Goal: Transaction & Acquisition: Purchase product/service

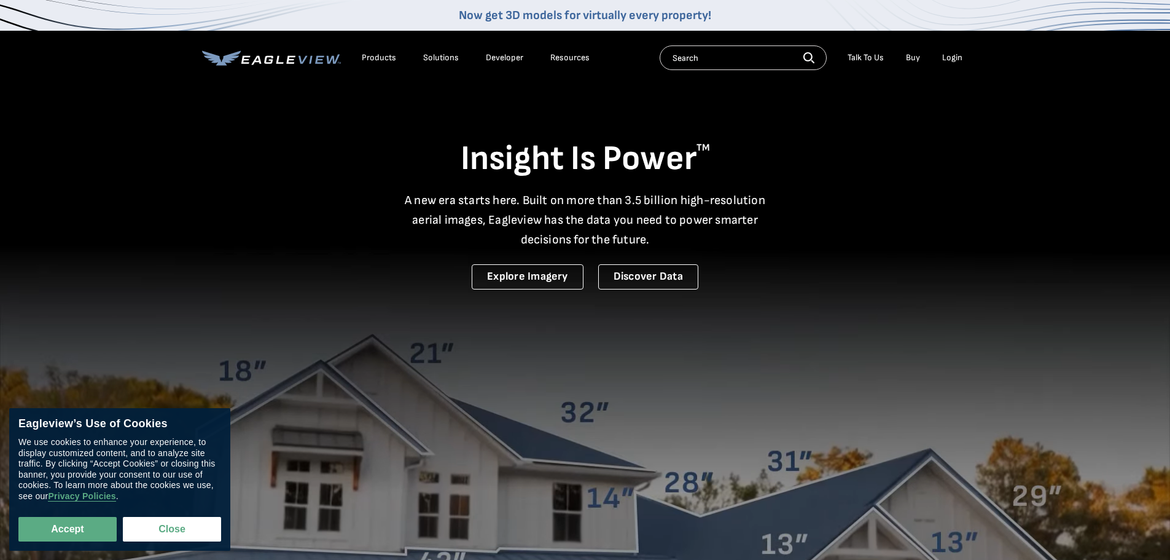
click at [953, 55] on div "Login" at bounding box center [952, 57] width 20 height 11
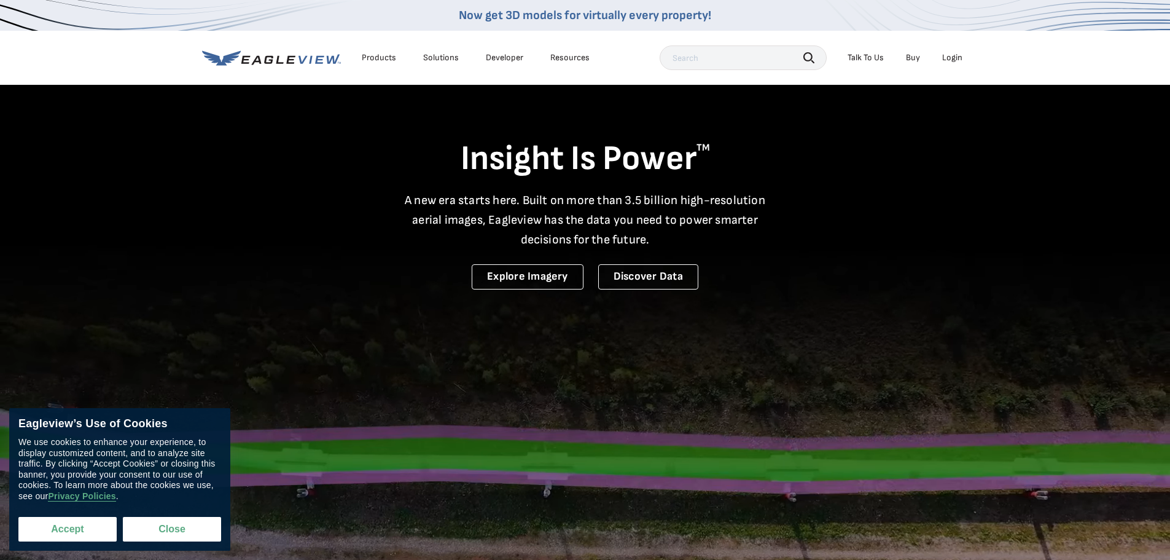
drag, startPoint x: 70, startPoint y: 533, endPoint x: 85, endPoint y: 526, distance: 16.8
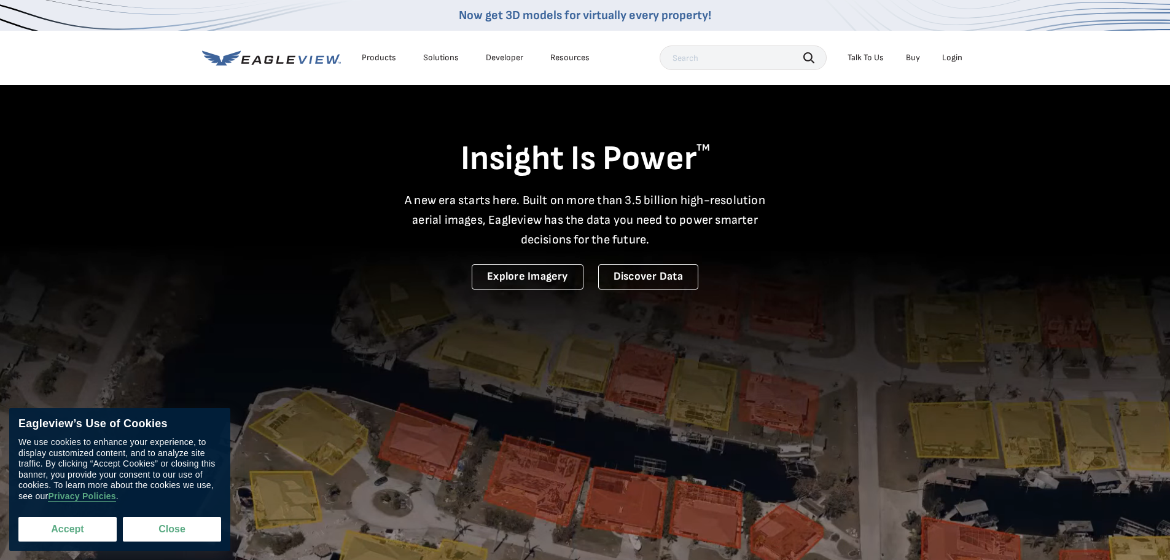
click at [72, 532] on button "Accept" at bounding box center [67, 529] width 98 height 25
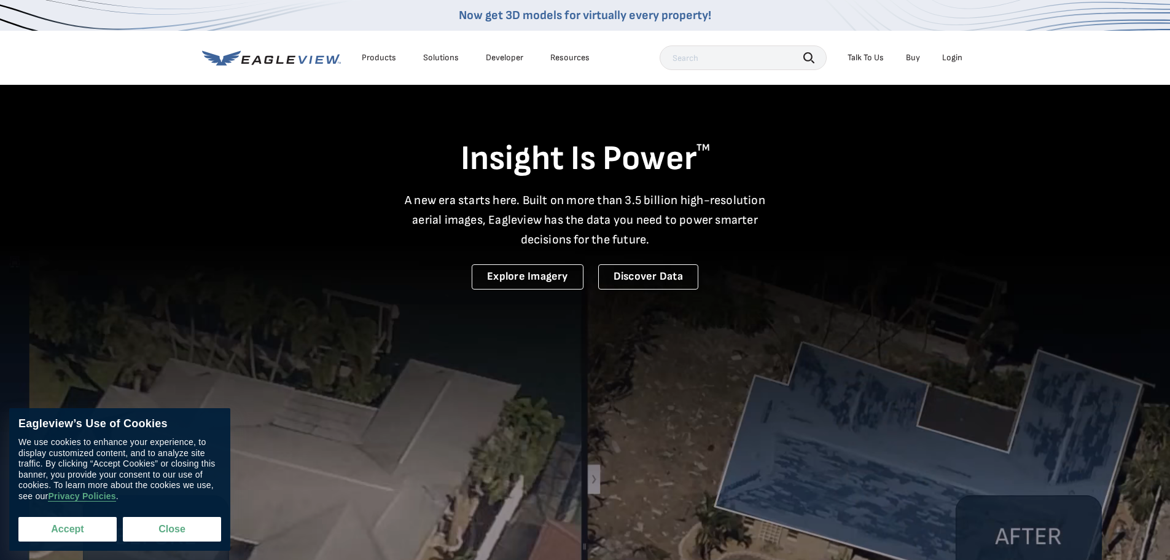
checkbox input "true"
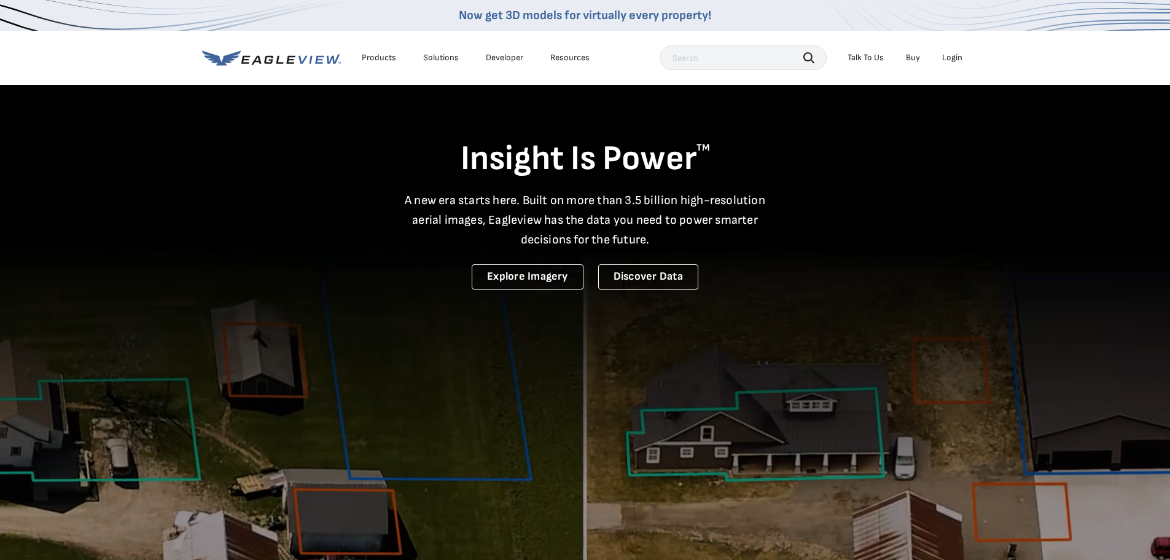
click at [953, 55] on div "Login" at bounding box center [952, 57] width 20 height 11
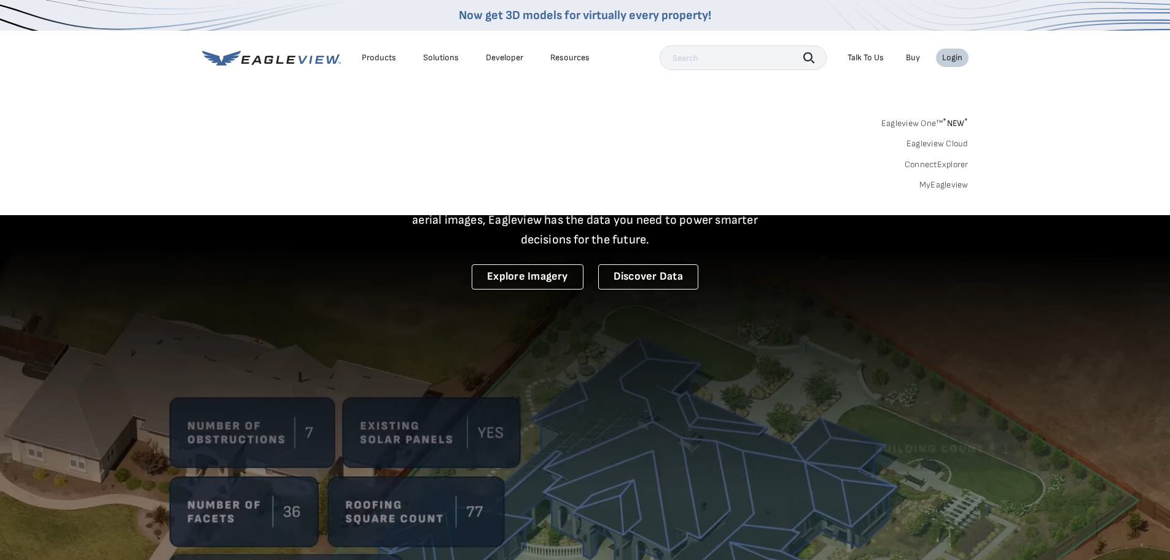
click at [916, 126] on link "Eagleview One™ * NEW *" at bounding box center [924, 121] width 87 height 14
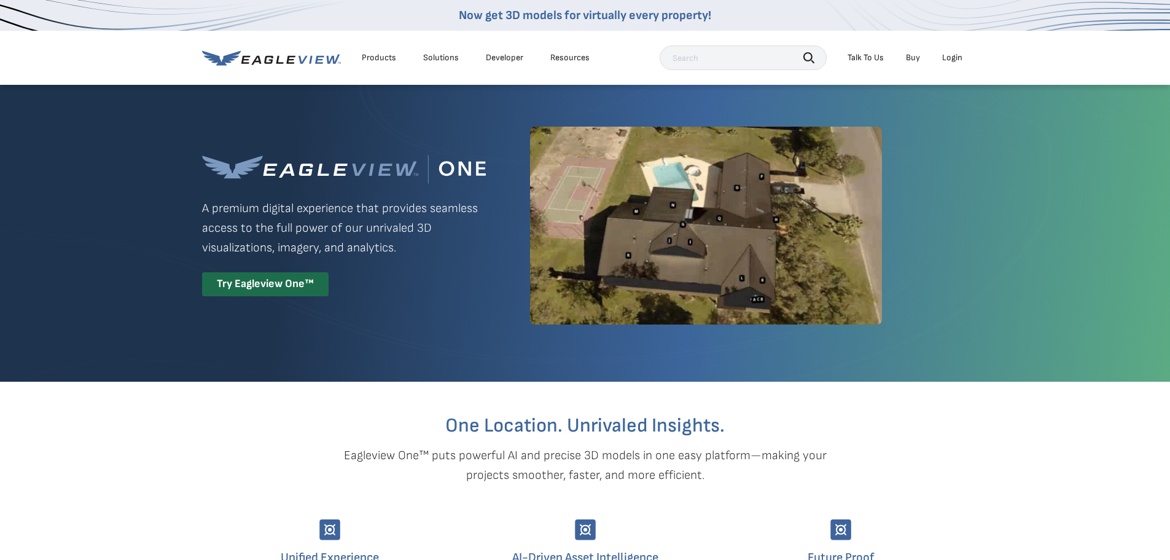
click at [950, 56] on div "Login" at bounding box center [952, 57] width 20 height 11
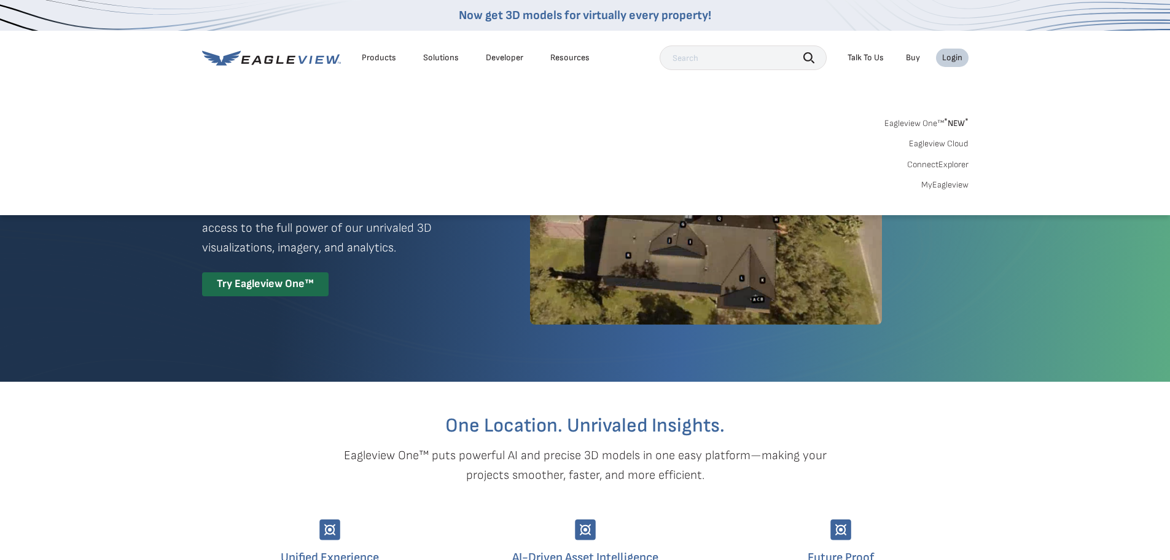
click at [952, 55] on div "Login" at bounding box center [952, 57] width 20 height 11
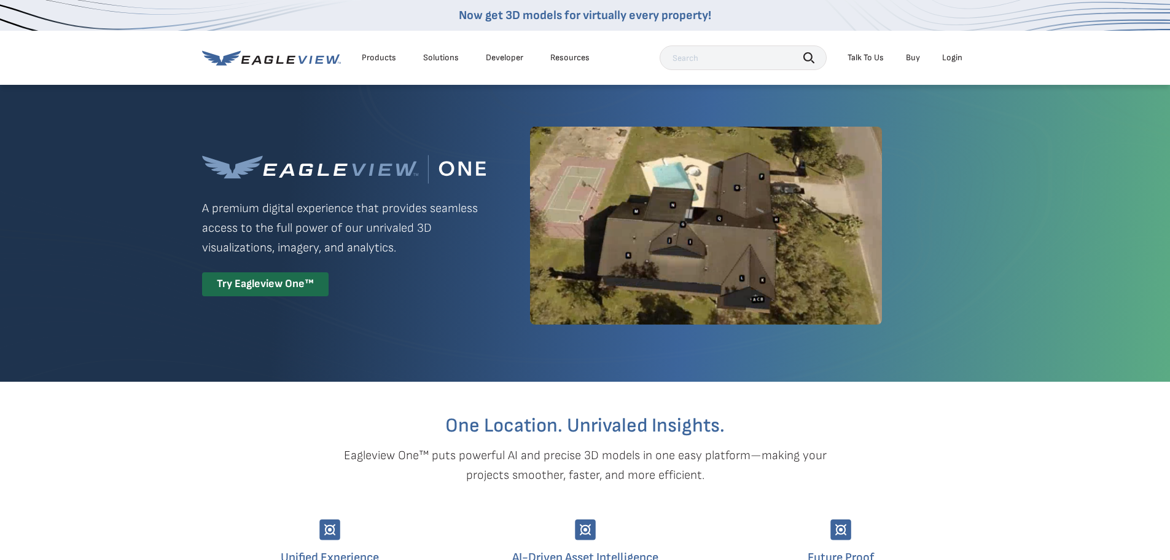
click at [953, 55] on div "Login" at bounding box center [952, 57] width 20 height 11
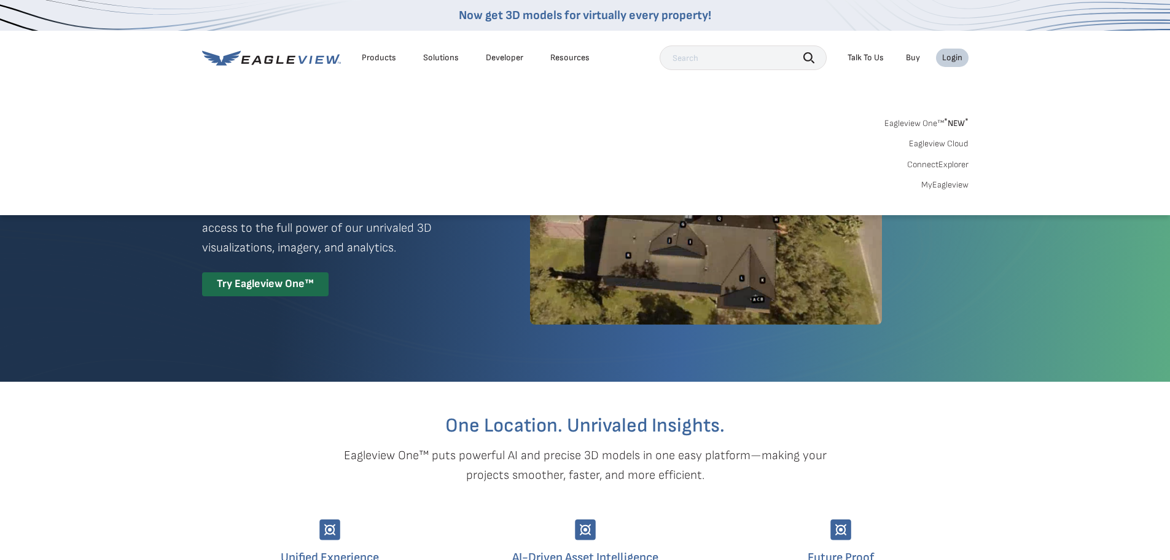
click at [953, 55] on div "Login" at bounding box center [952, 57] width 20 height 11
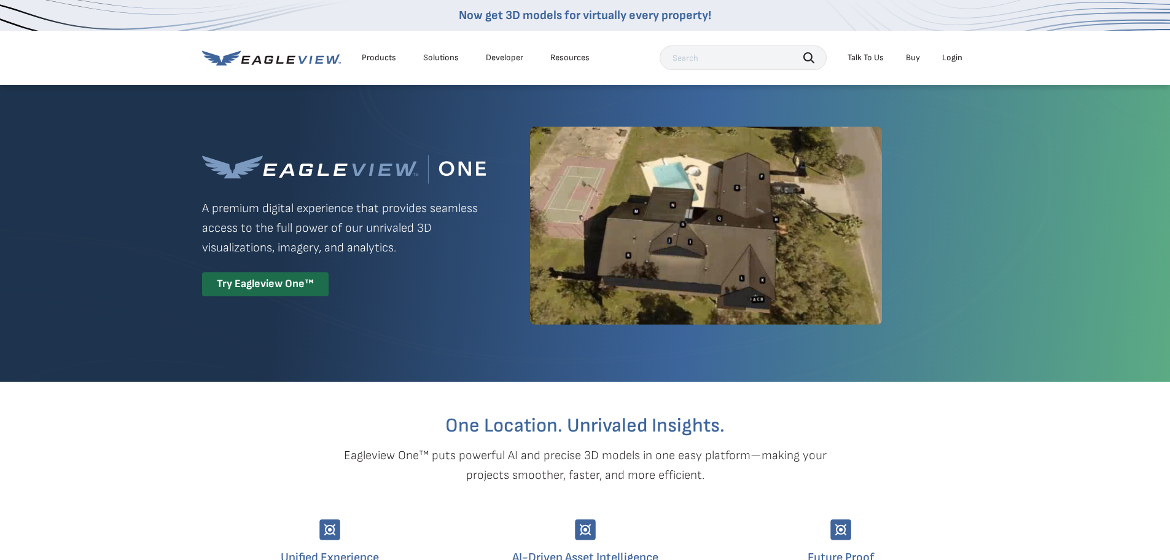
click at [953, 55] on div "Login" at bounding box center [952, 57] width 20 height 11
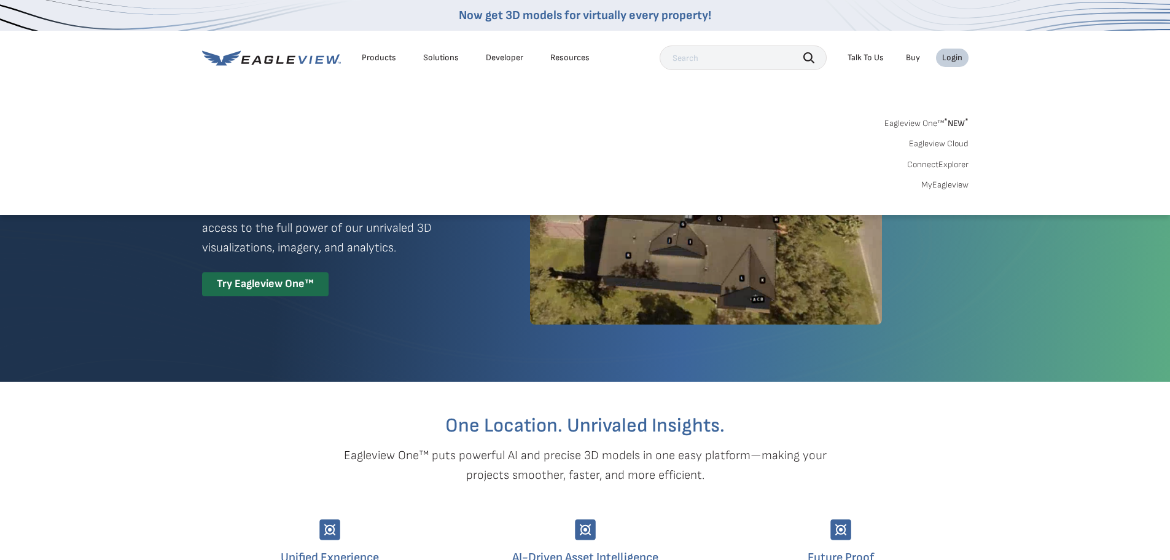
click at [959, 125] on span "* NEW *" at bounding box center [956, 123] width 25 height 10
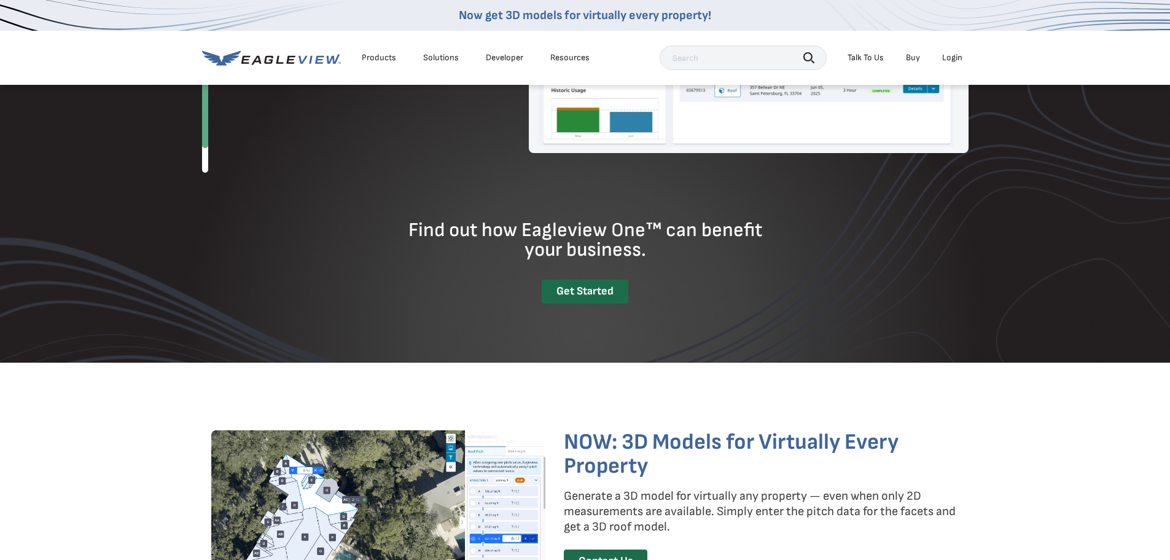
click at [590, 300] on div "Get Started" at bounding box center [585, 291] width 87 height 24
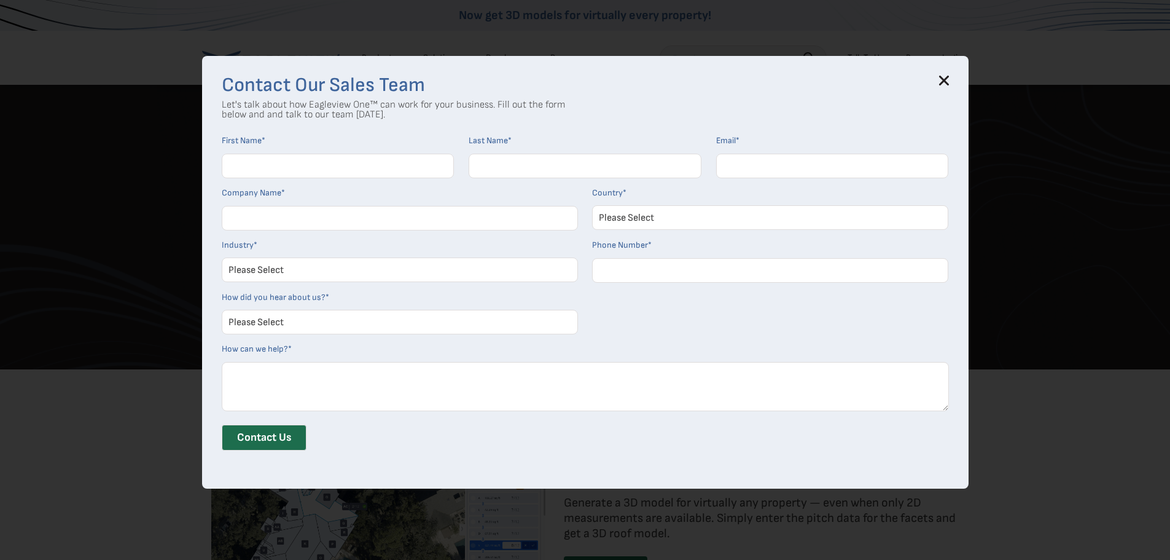
scroll to position [1536, 0]
click at [948, 84] on icon at bounding box center [944, 81] width 10 height 10
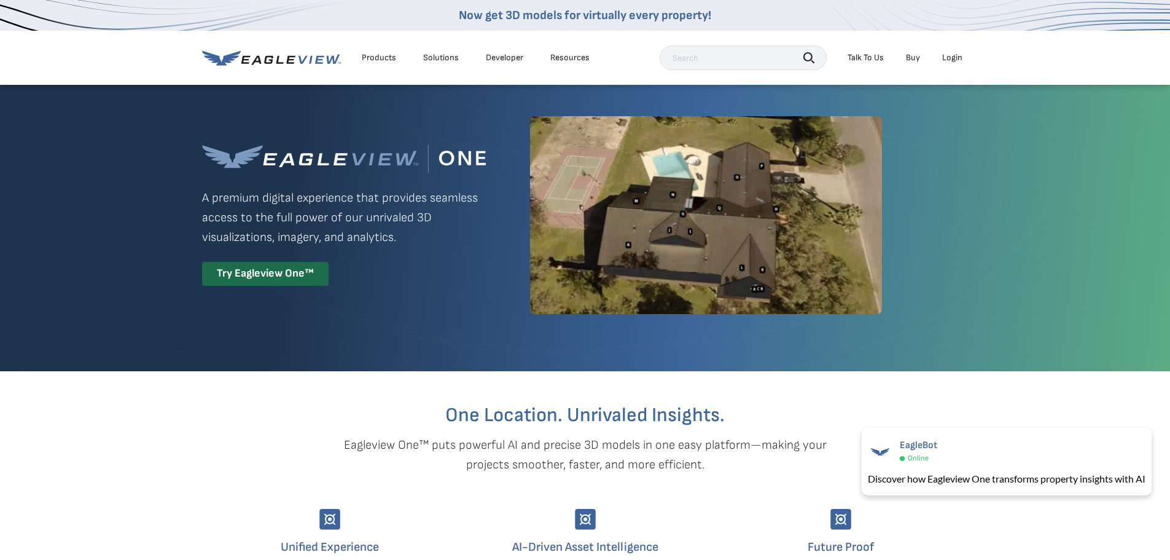
scroll to position [0, 0]
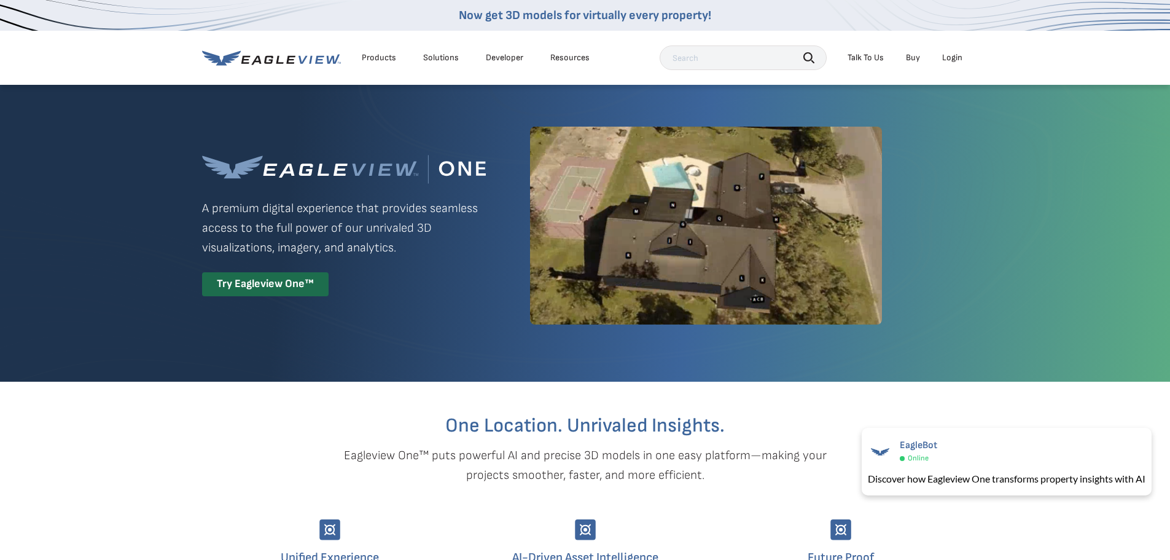
click at [952, 57] on div "Login" at bounding box center [952, 57] width 20 height 11
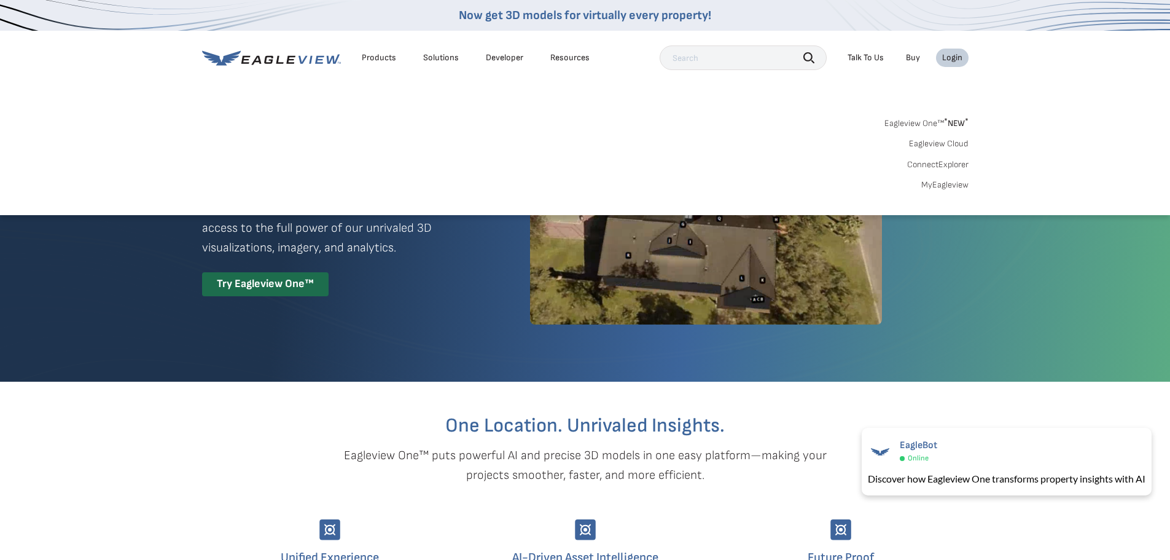
click at [935, 185] on link "MyEagleview" at bounding box center [944, 184] width 47 height 11
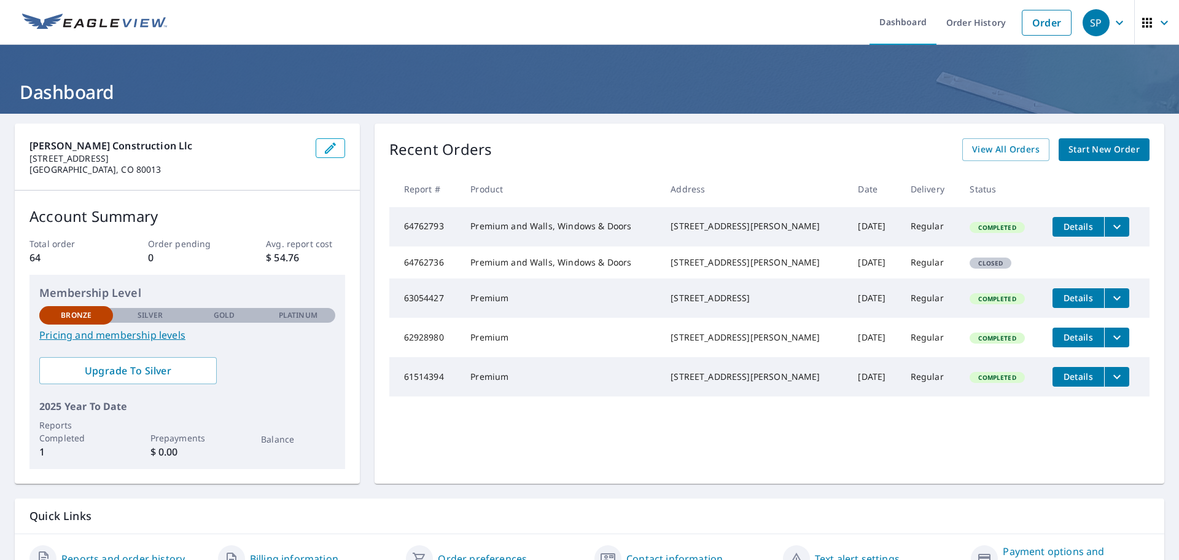
click at [1107, 143] on span "Start New Order" at bounding box center [1104, 149] width 71 height 15
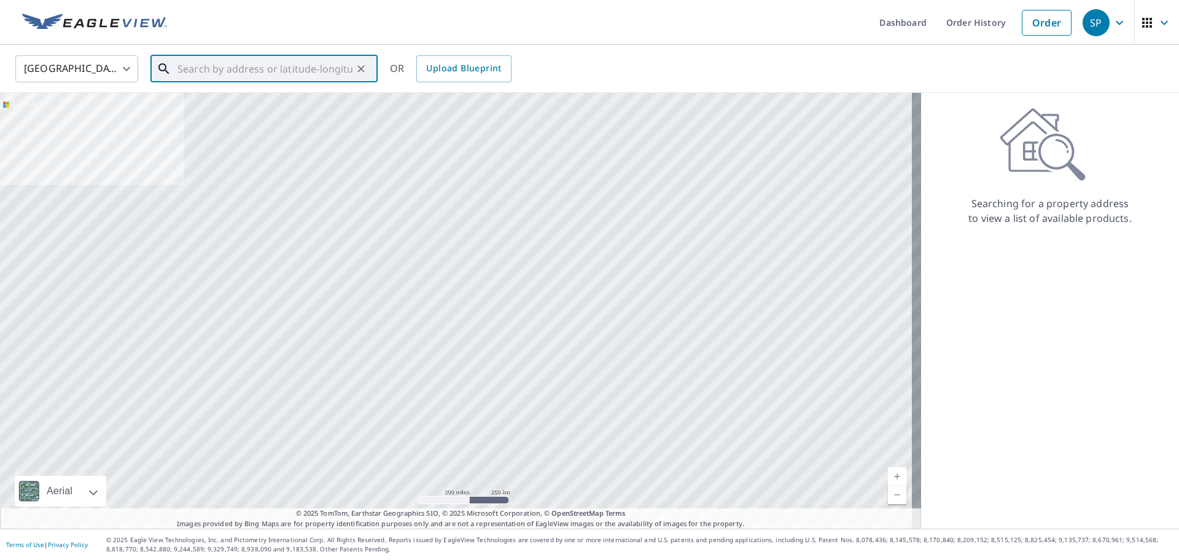
paste input "30738 Conifer Mountain Dr"
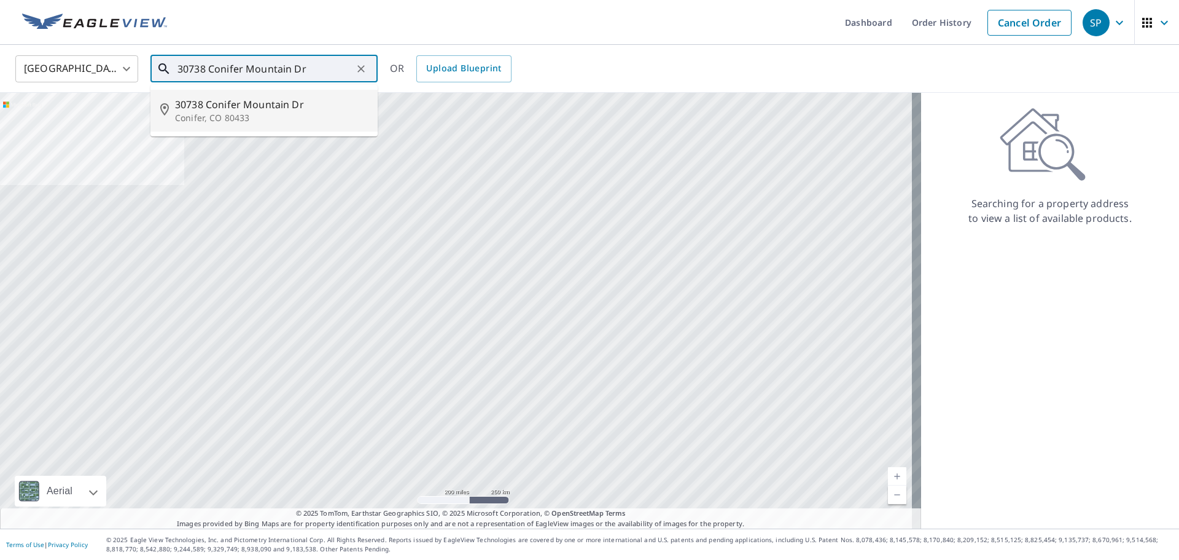
click at [239, 109] on span "30738 Conifer Mountain Dr" at bounding box center [271, 104] width 193 height 15
type input "30738 Conifer Mountain Dr Conifer, CO 80433"
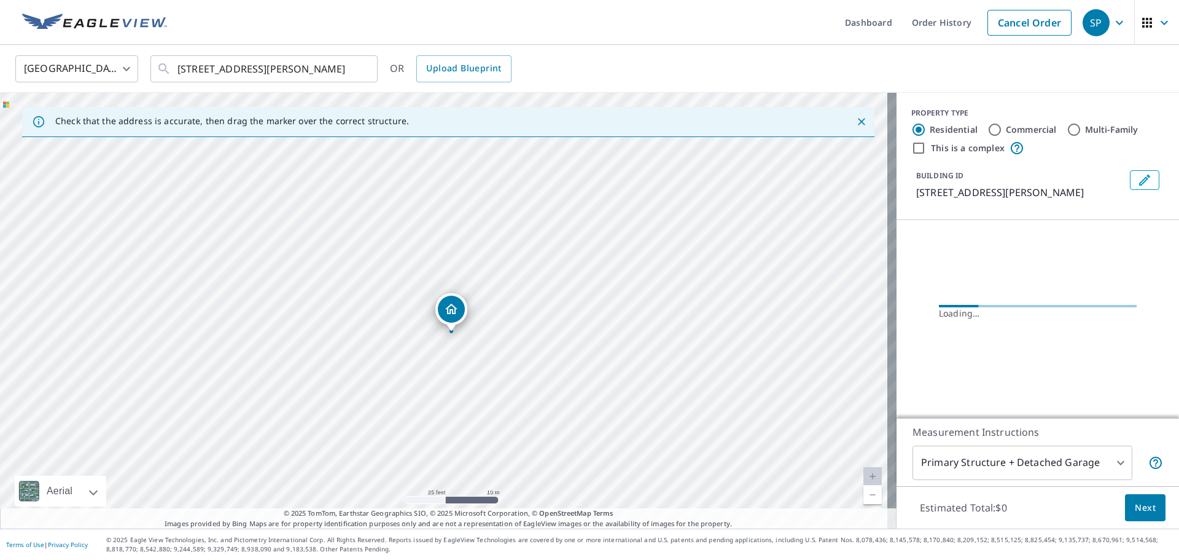
drag, startPoint x: 428, startPoint y: 253, endPoint x: 502, endPoint y: 353, distance: 124.6
click at [502, 353] on div "30738 Conifer Mountain Dr Conifer, CO 80433" at bounding box center [448, 310] width 897 height 435
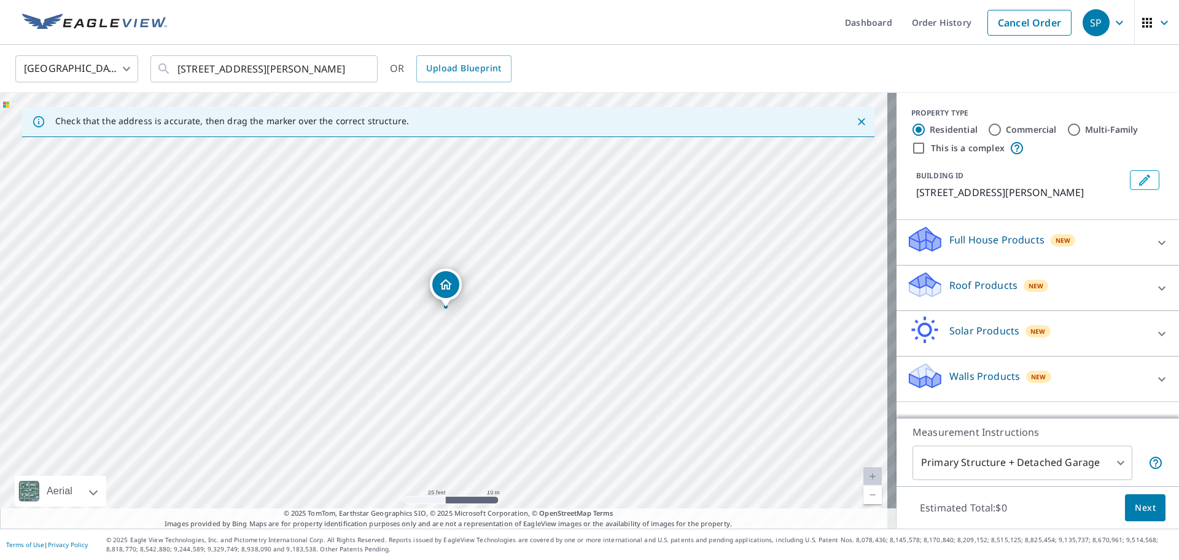
click at [1155, 295] on icon at bounding box center [1162, 288] width 15 height 15
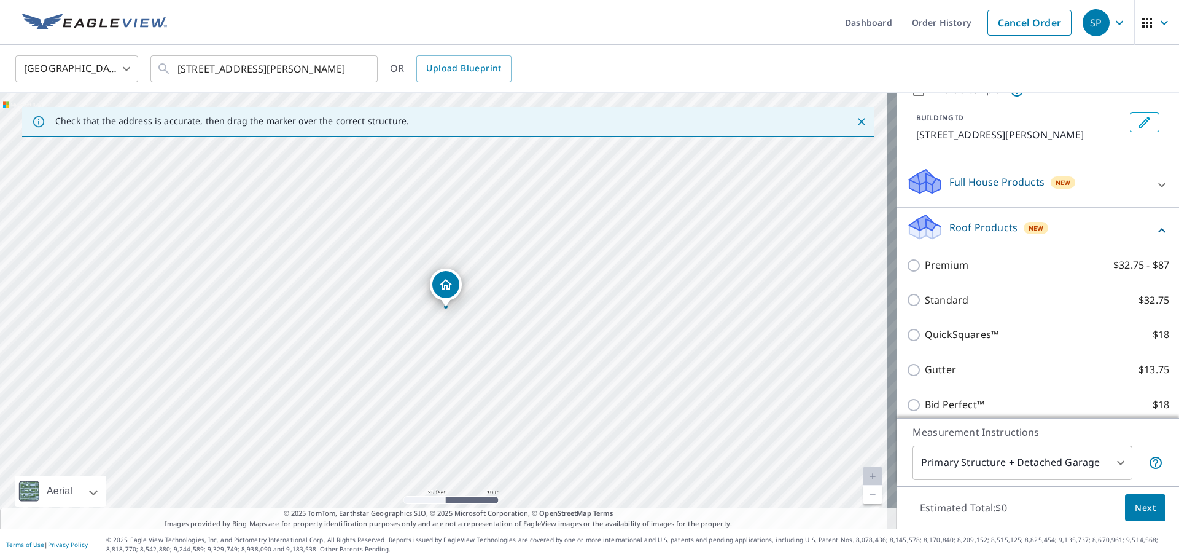
scroll to position [58, 0]
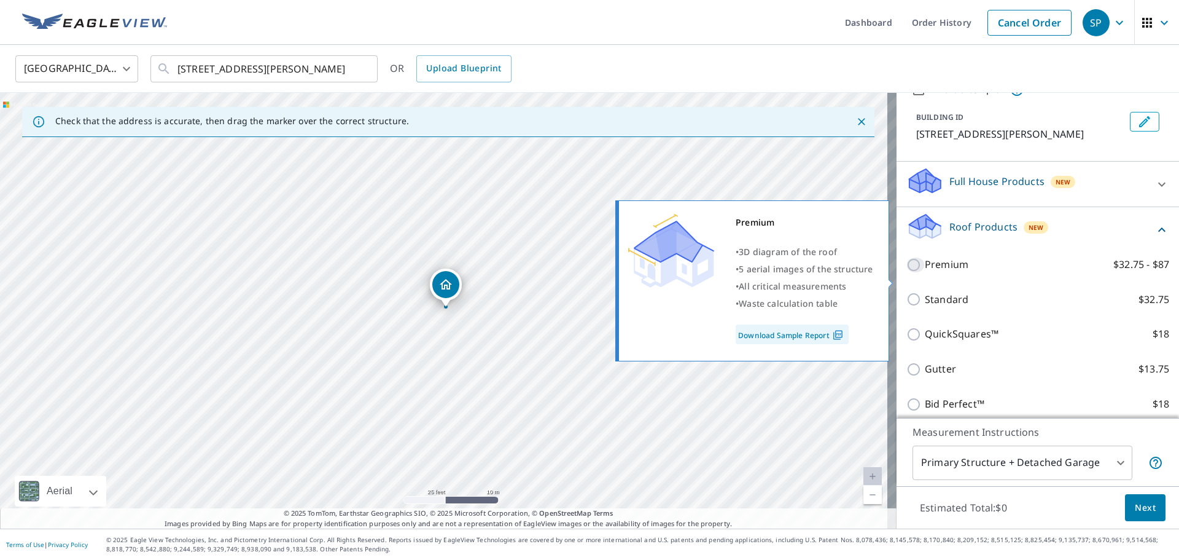
click at [907, 272] on input "Premium $32.75 - $87" at bounding box center [916, 264] width 18 height 15
checkbox input "true"
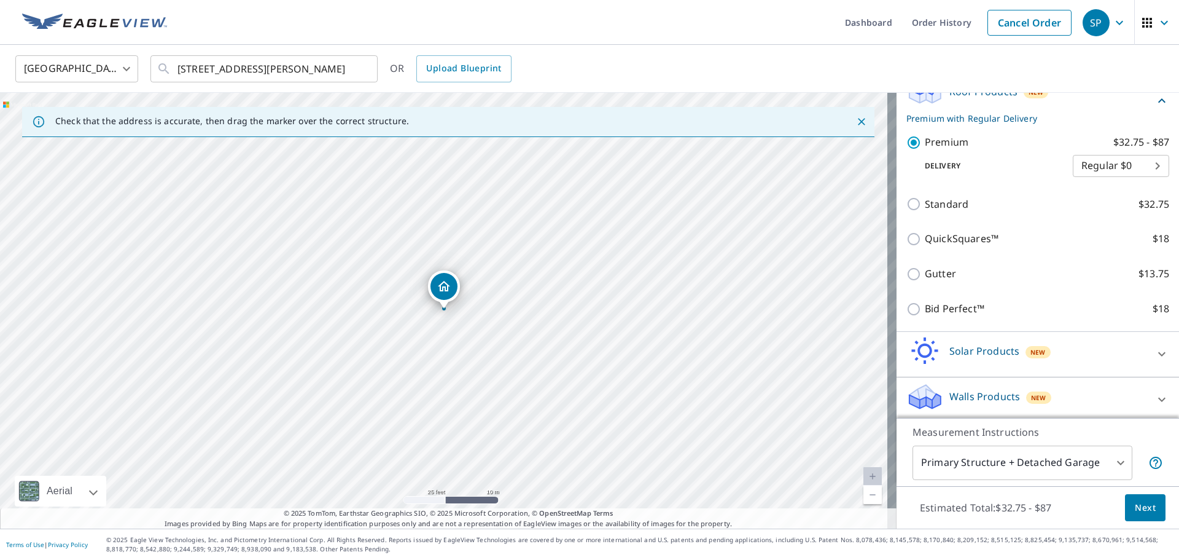
scroll to position [213, 0]
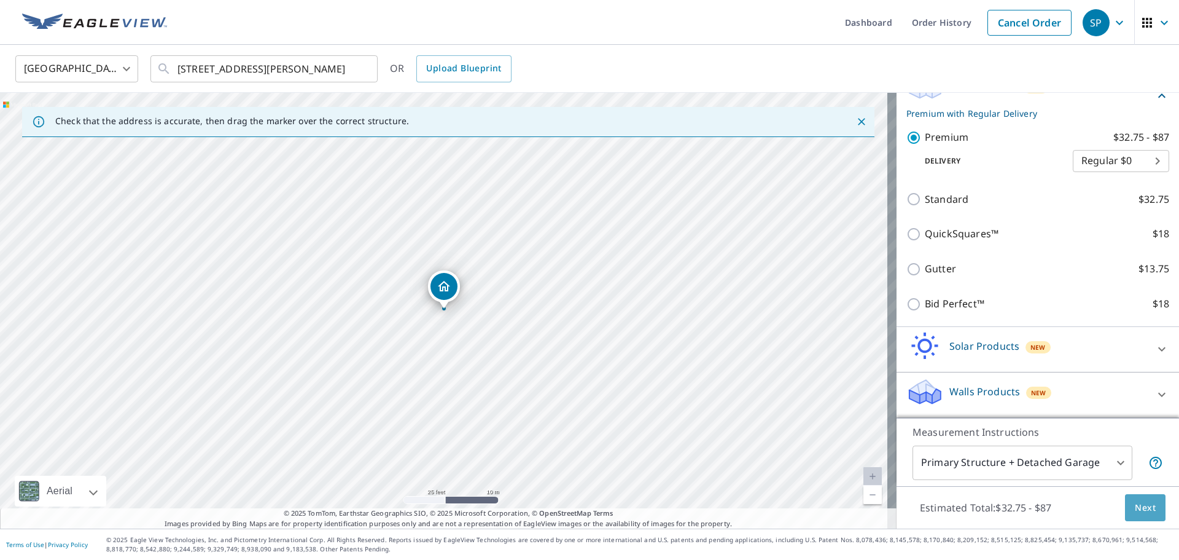
click at [1135, 507] on span "Next" at bounding box center [1145, 507] width 21 height 15
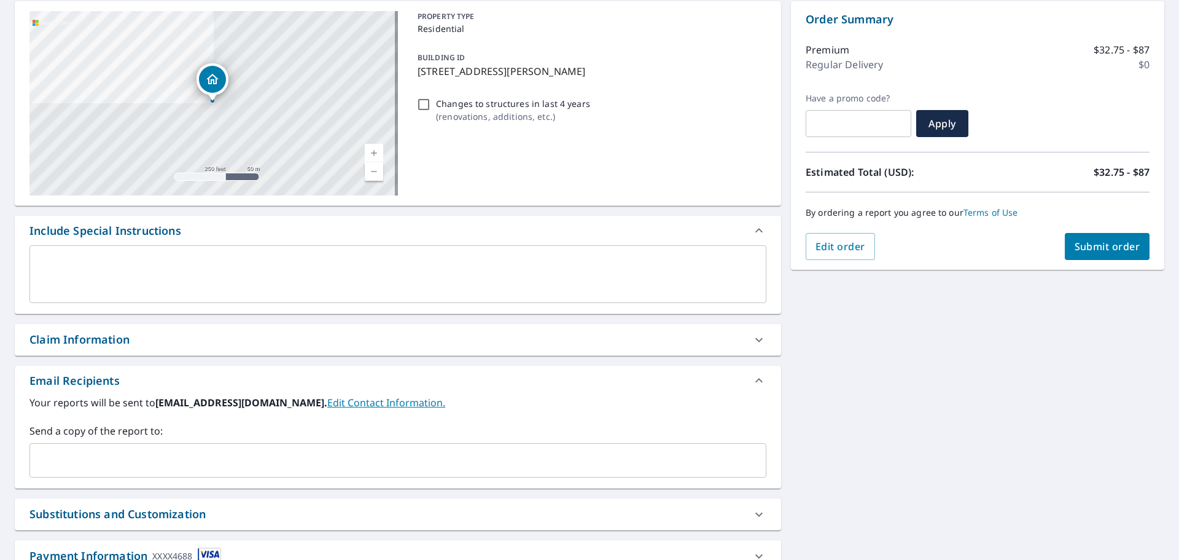
scroll to position [123, 0]
click at [1100, 242] on span "Submit order" at bounding box center [1108, 246] width 66 height 14
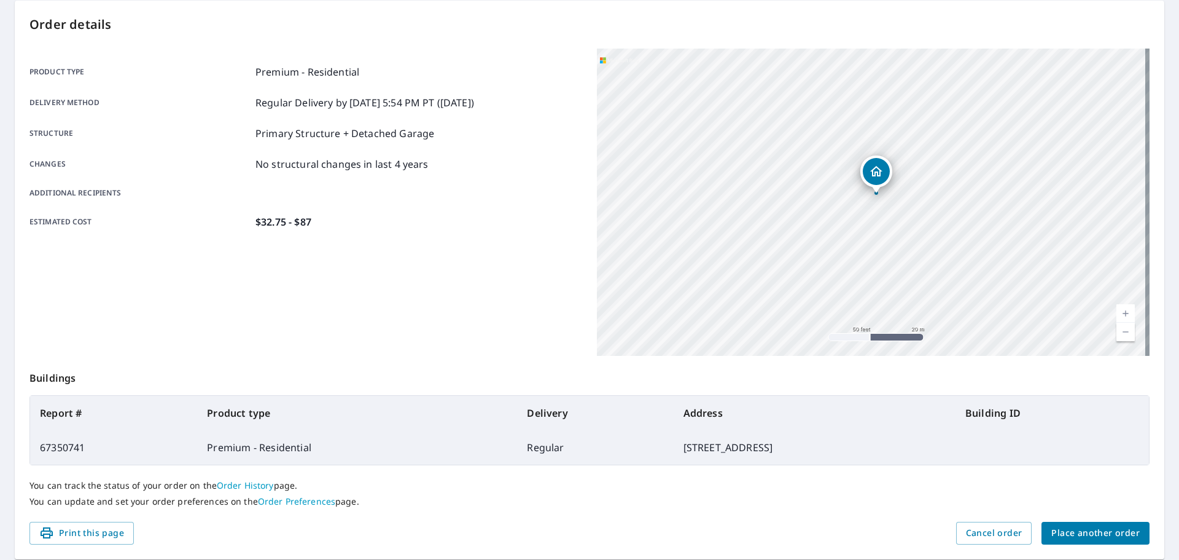
drag, startPoint x: 877, startPoint y: 219, endPoint x: 874, endPoint y: 343, distance: 124.1
click at [874, 343] on div "30738 Conifer Mountain Dr Conifer, CO 80433" at bounding box center [873, 202] width 553 height 307
